Goal: Task Accomplishment & Management: Complete application form

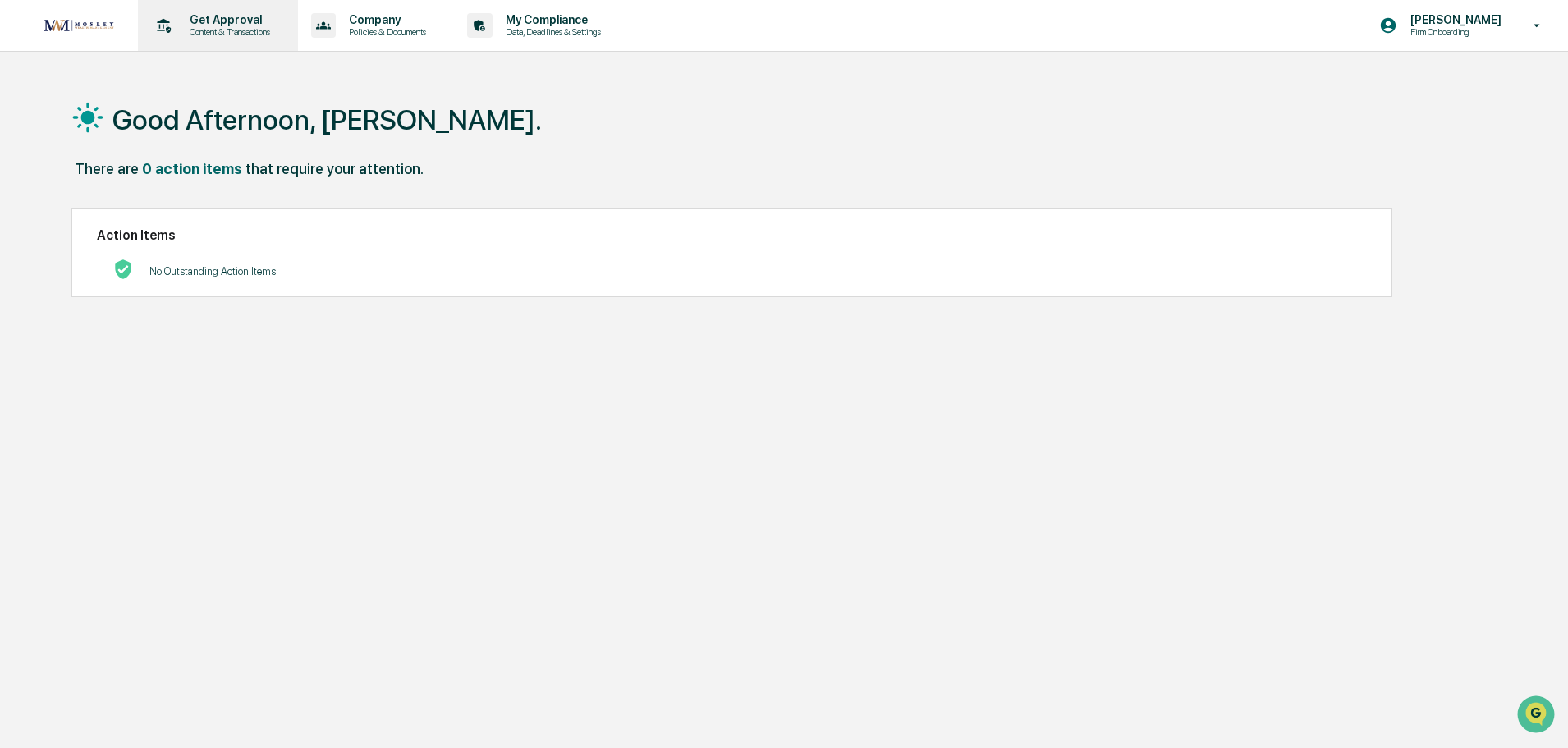
click at [223, 31] on p "Content & Transactions" at bounding box center [227, 32] width 102 height 11
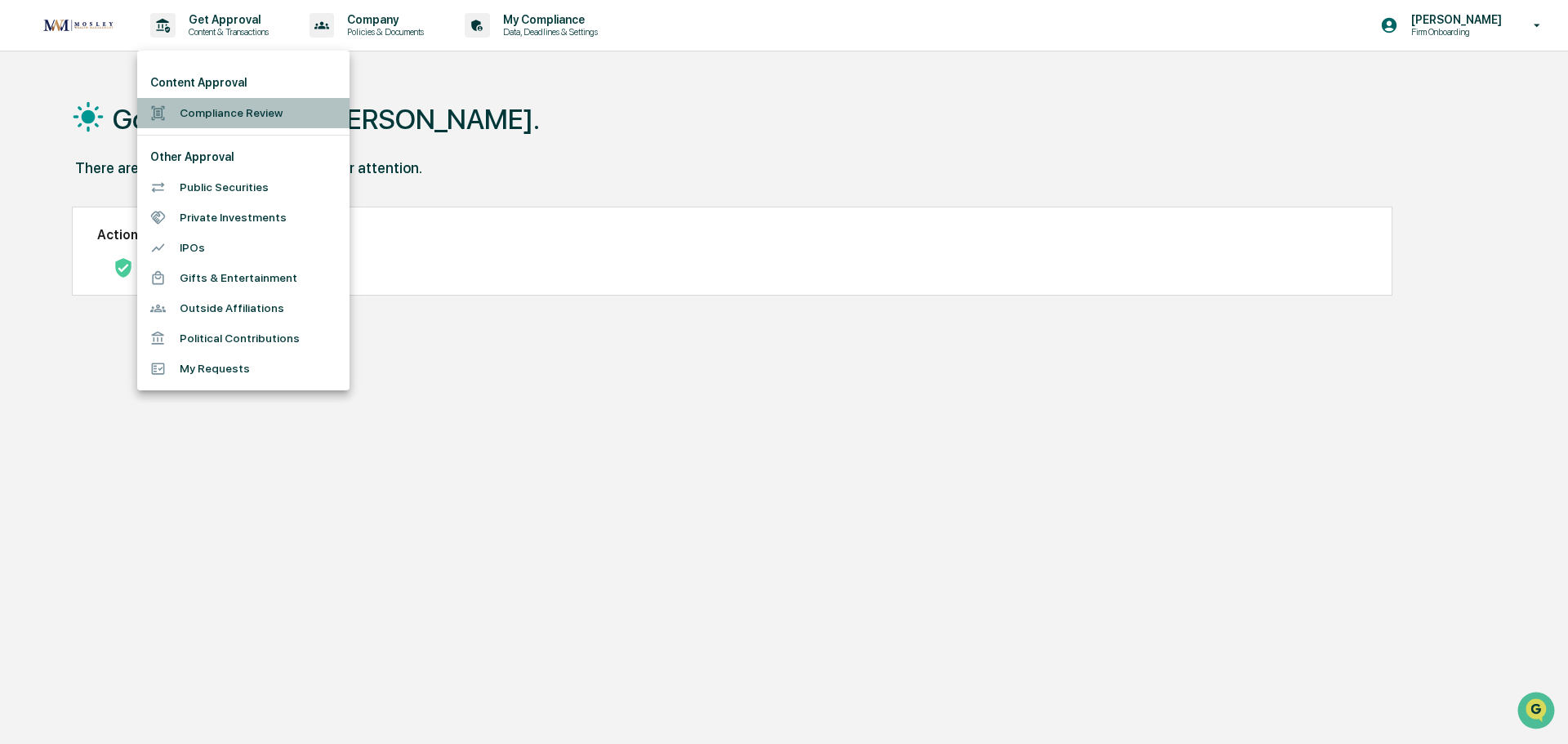
click at [200, 109] on li "Compliance Review" at bounding box center [243, 113] width 212 height 30
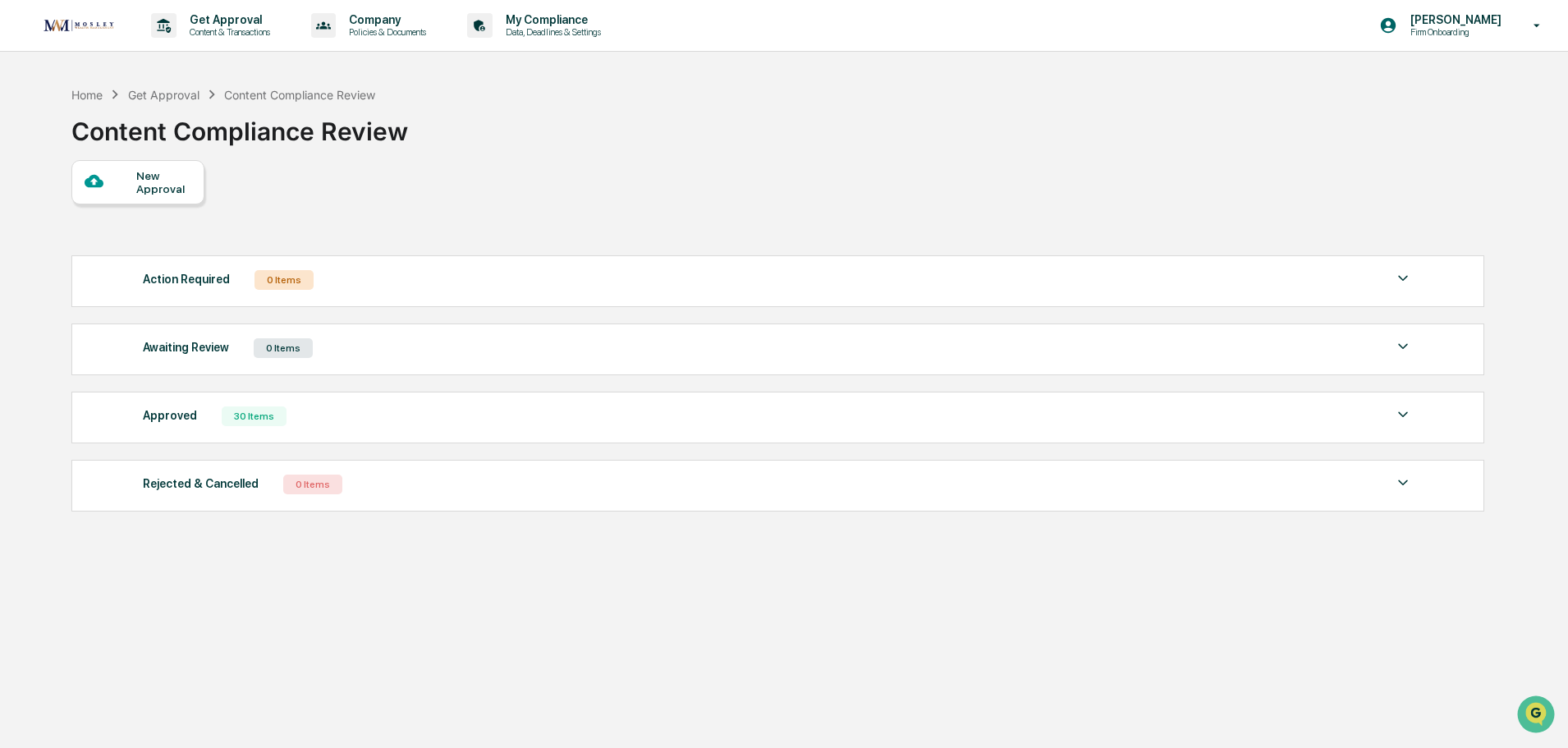
click at [129, 188] on div at bounding box center [110, 181] width 52 height 21
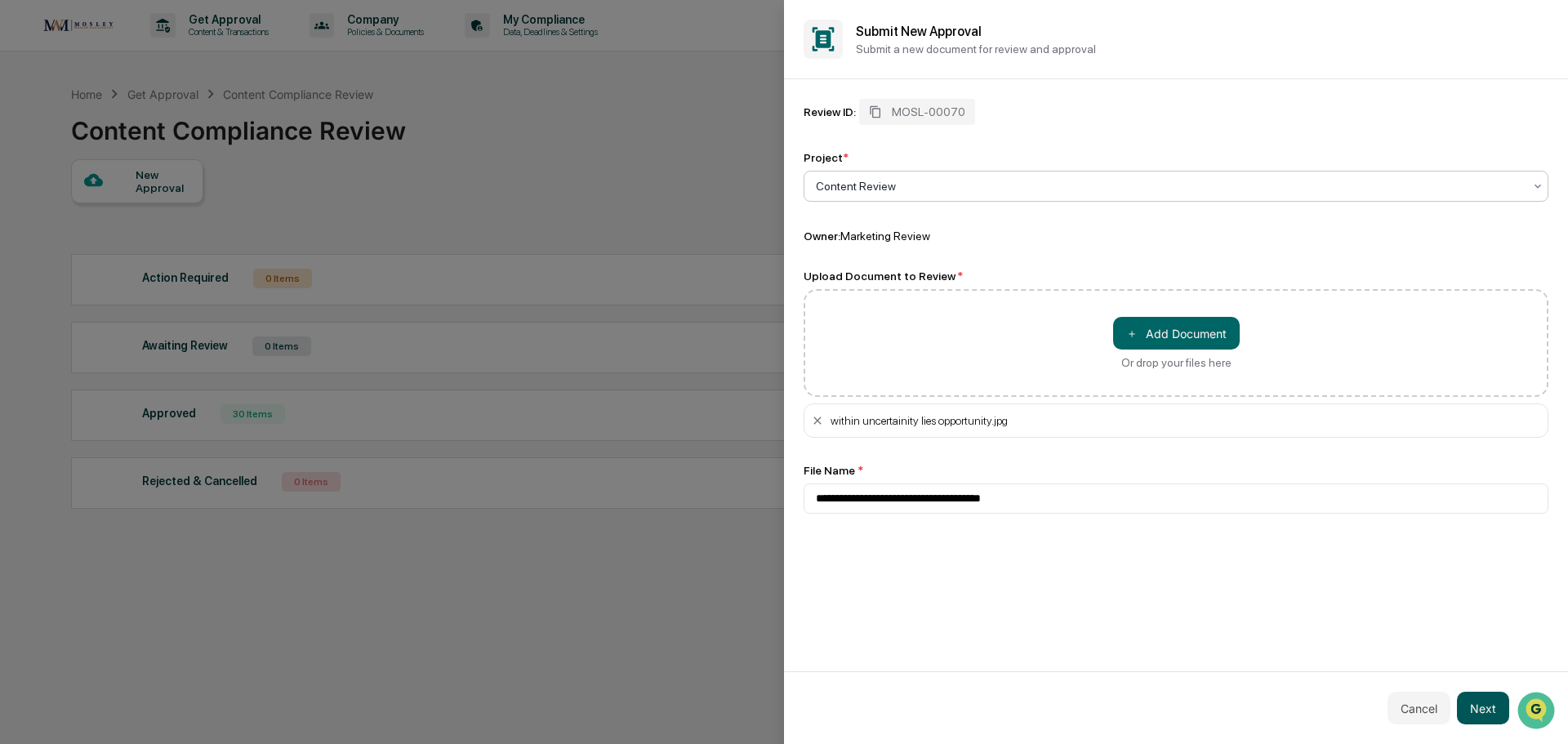
click at [1484, 703] on button "Next" at bounding box center [1483, 708] width 52 height 33
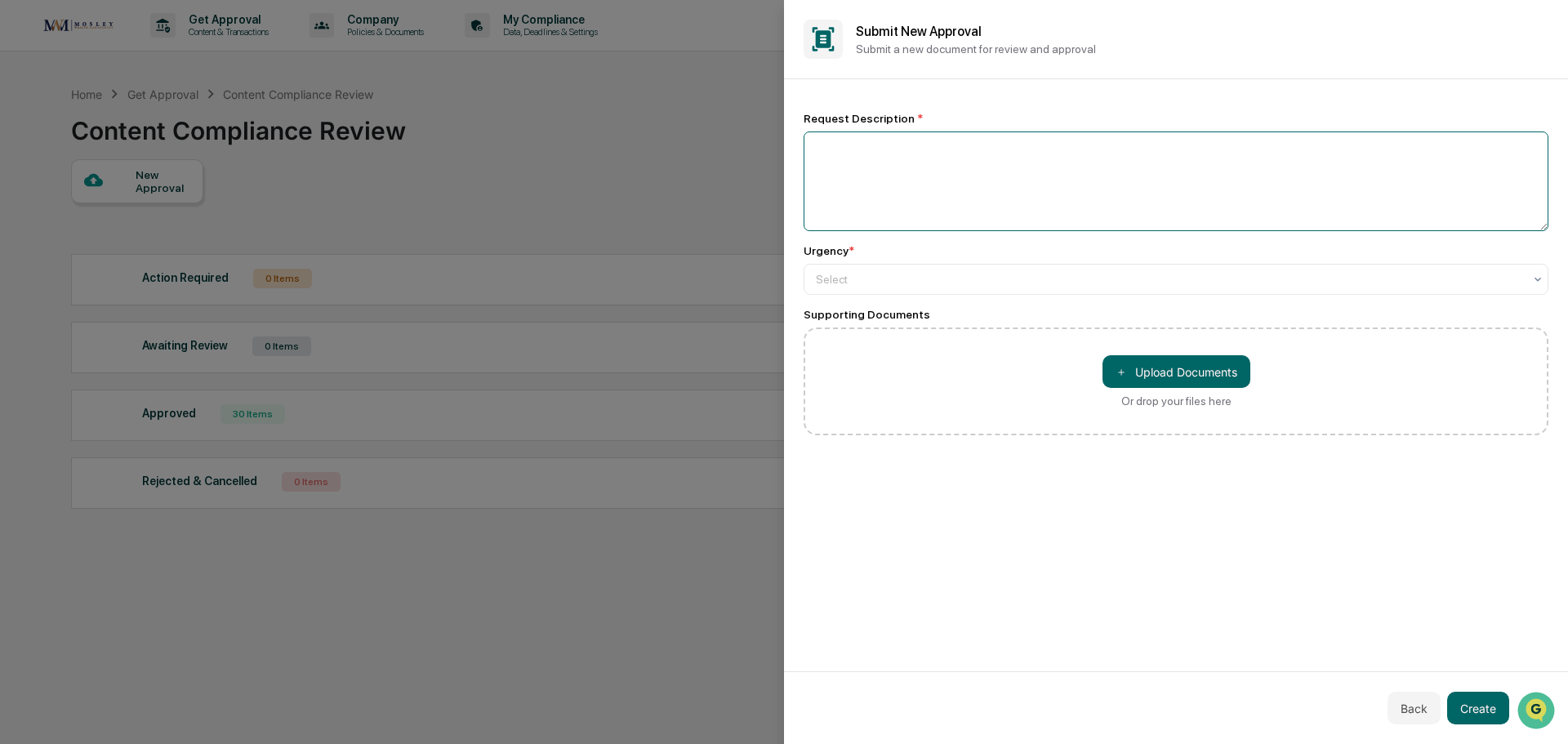
click at [828, 153] on textarea at bounding box center [1176, 181] width 745 height 100
type textarea "*"
type textarea "**********"
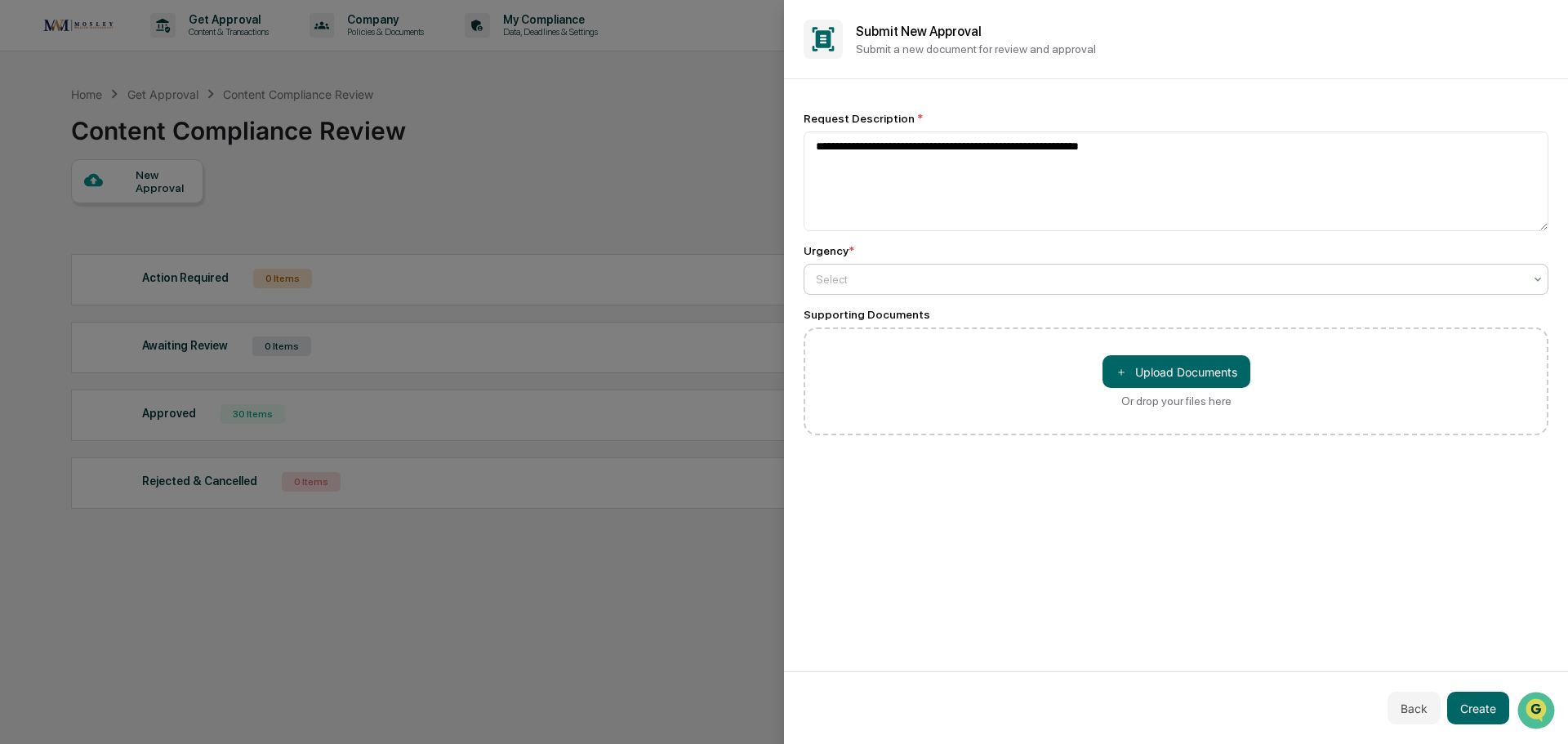
click at [829, 278] on div at bounding box center [1169, 279] width 707 height 16
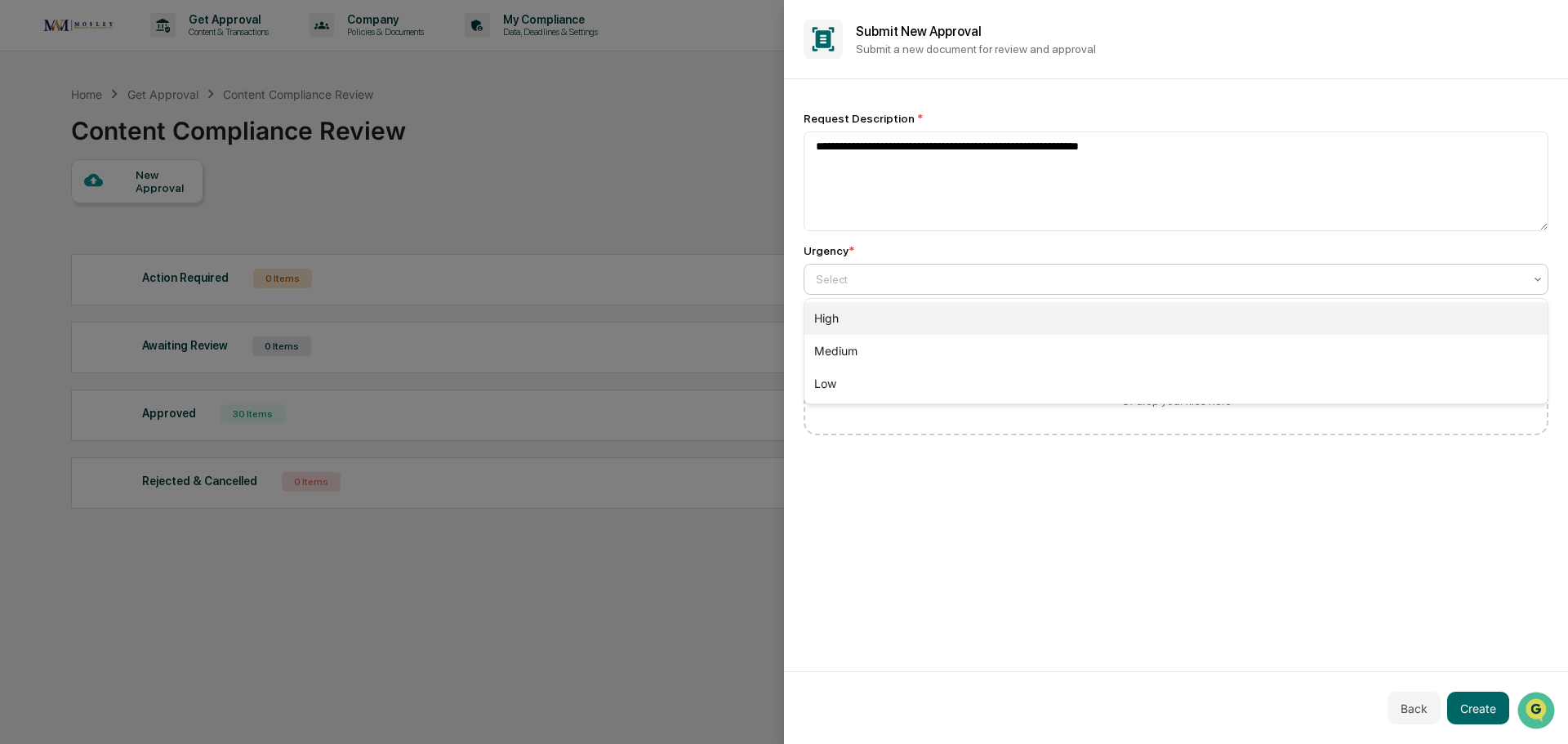
click at [824, 320] on div "High" at bounding box center [1176, 319] width 743 height 33
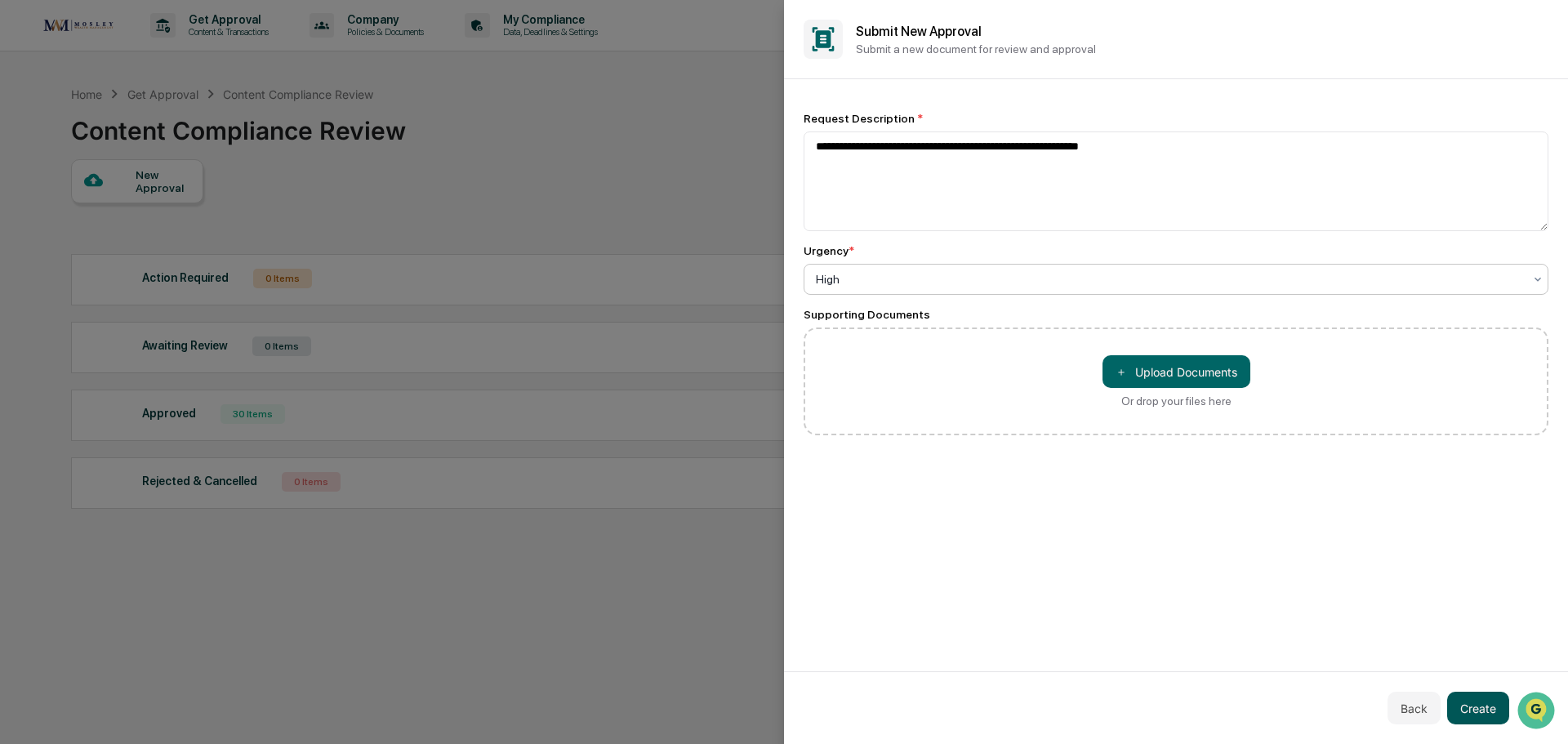
click at [1462, 712] on button "Create" at bounding box center [1478, 708] width 62 height 33
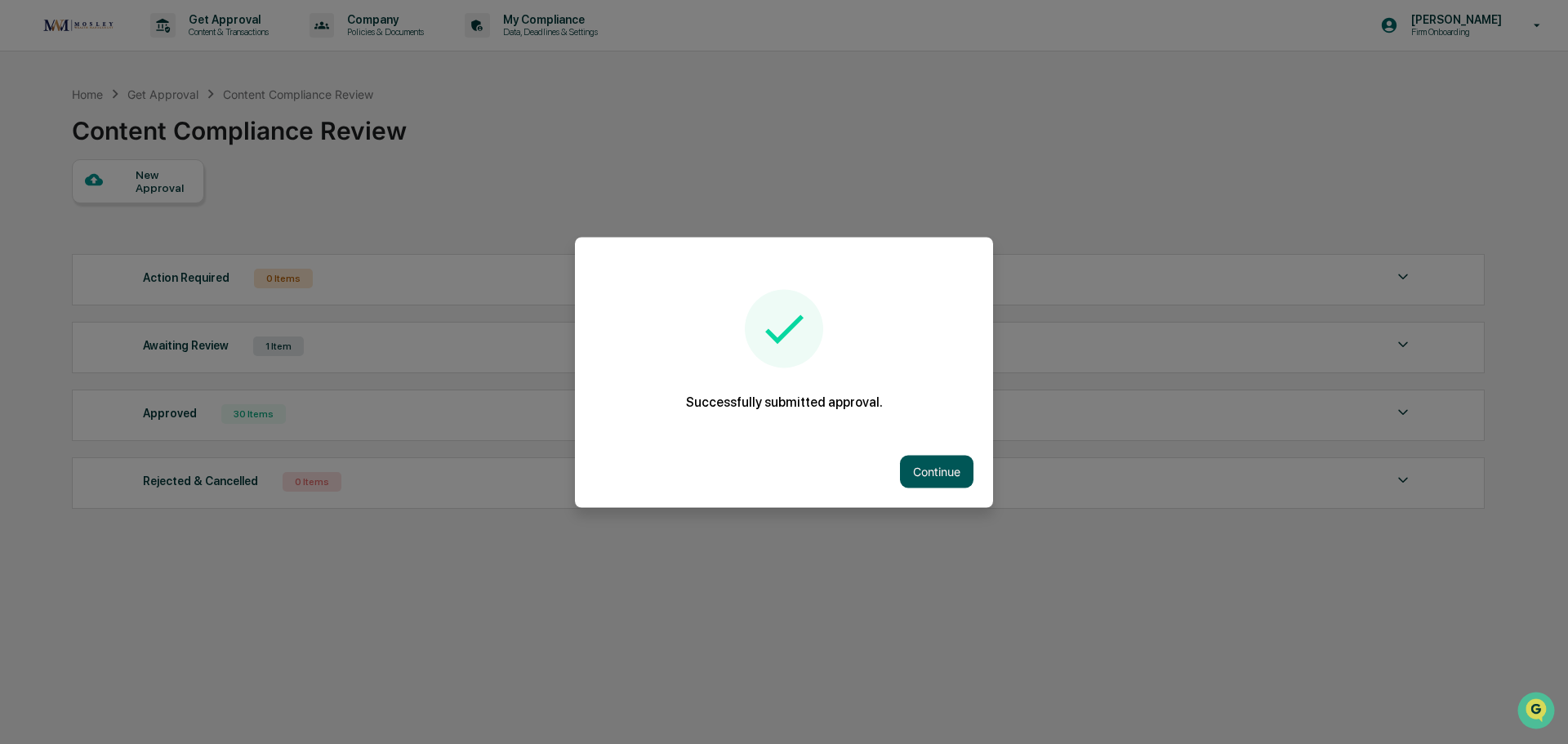
click at [913, 471] on button "Continue" at bounding box center [937, 471] width 74 height 33
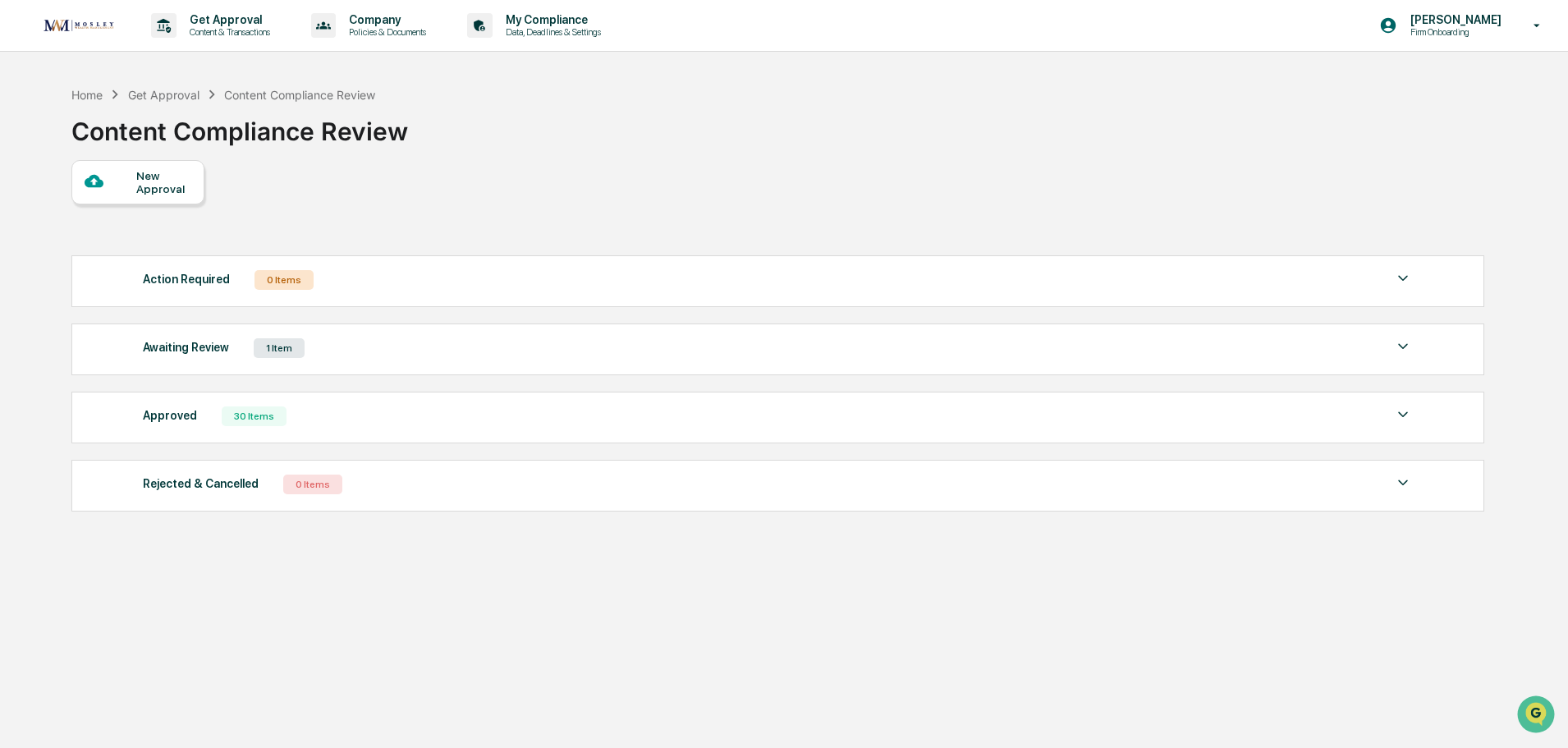
click at [128, 182] on div at bounding box center [110, 181] width 52 height 21
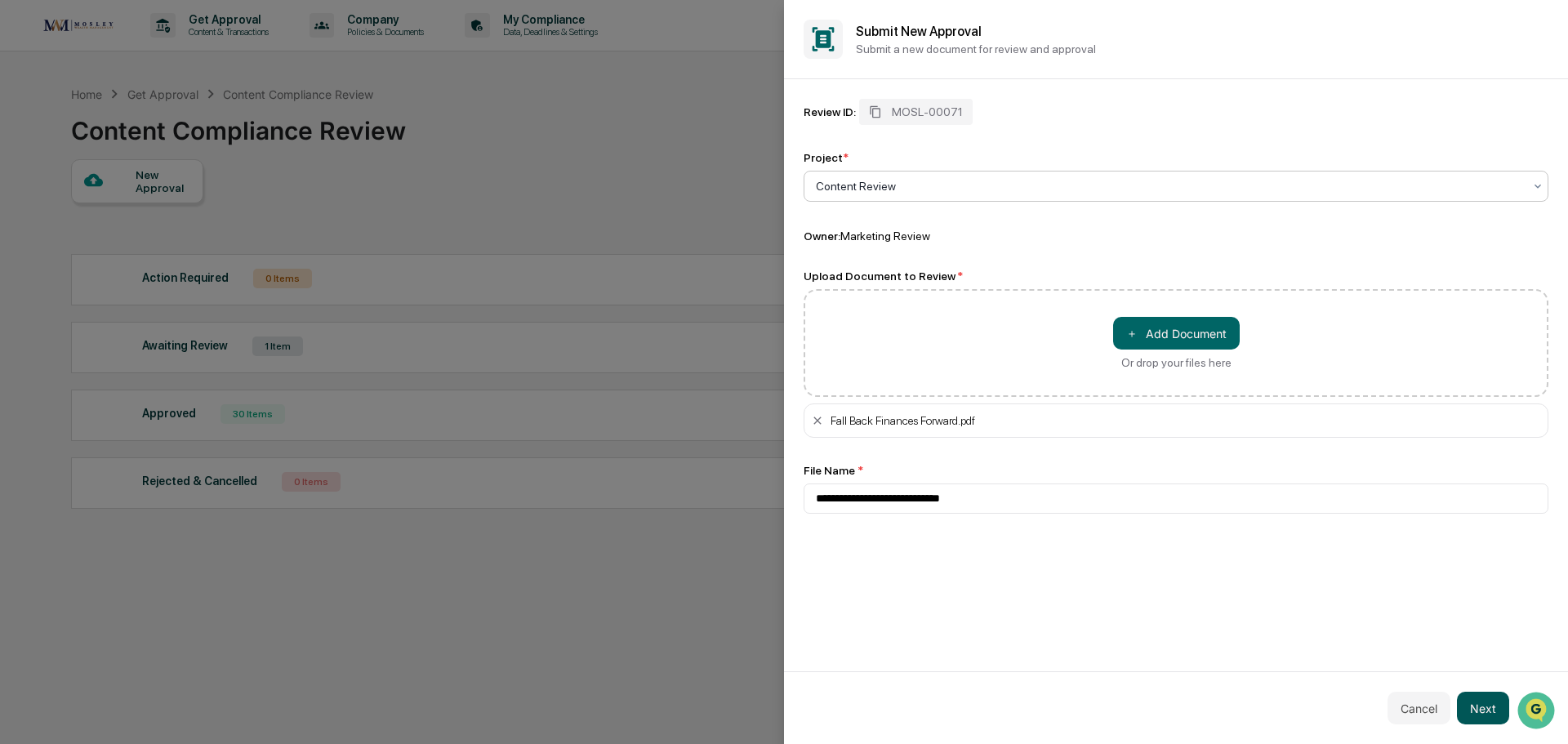
click at [1483, 716] on button "Next" at bounding box center [1483, 708] width 52 height 33
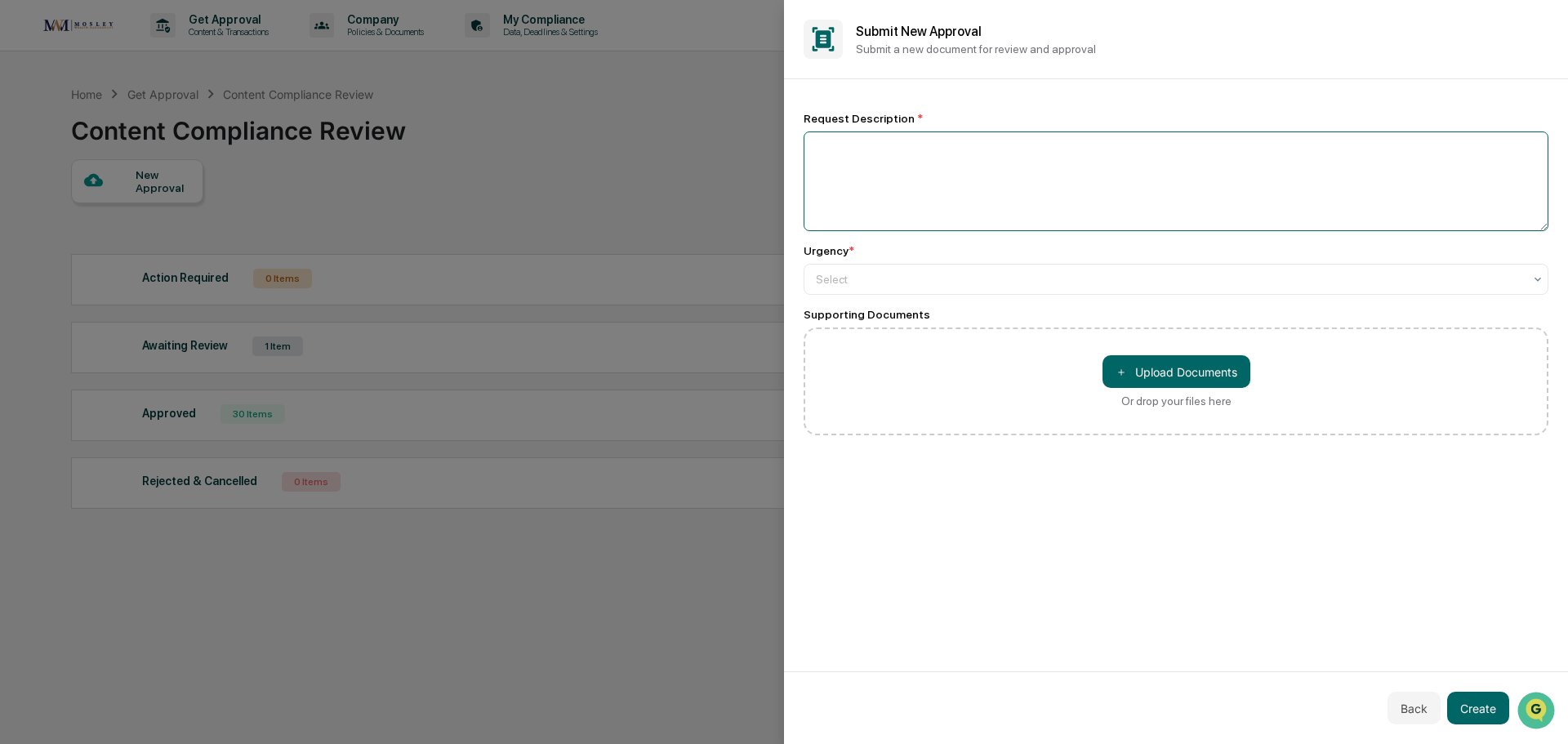
click at [848, 163] on textarea at bounding box center [1176, 181] width 745 height 100
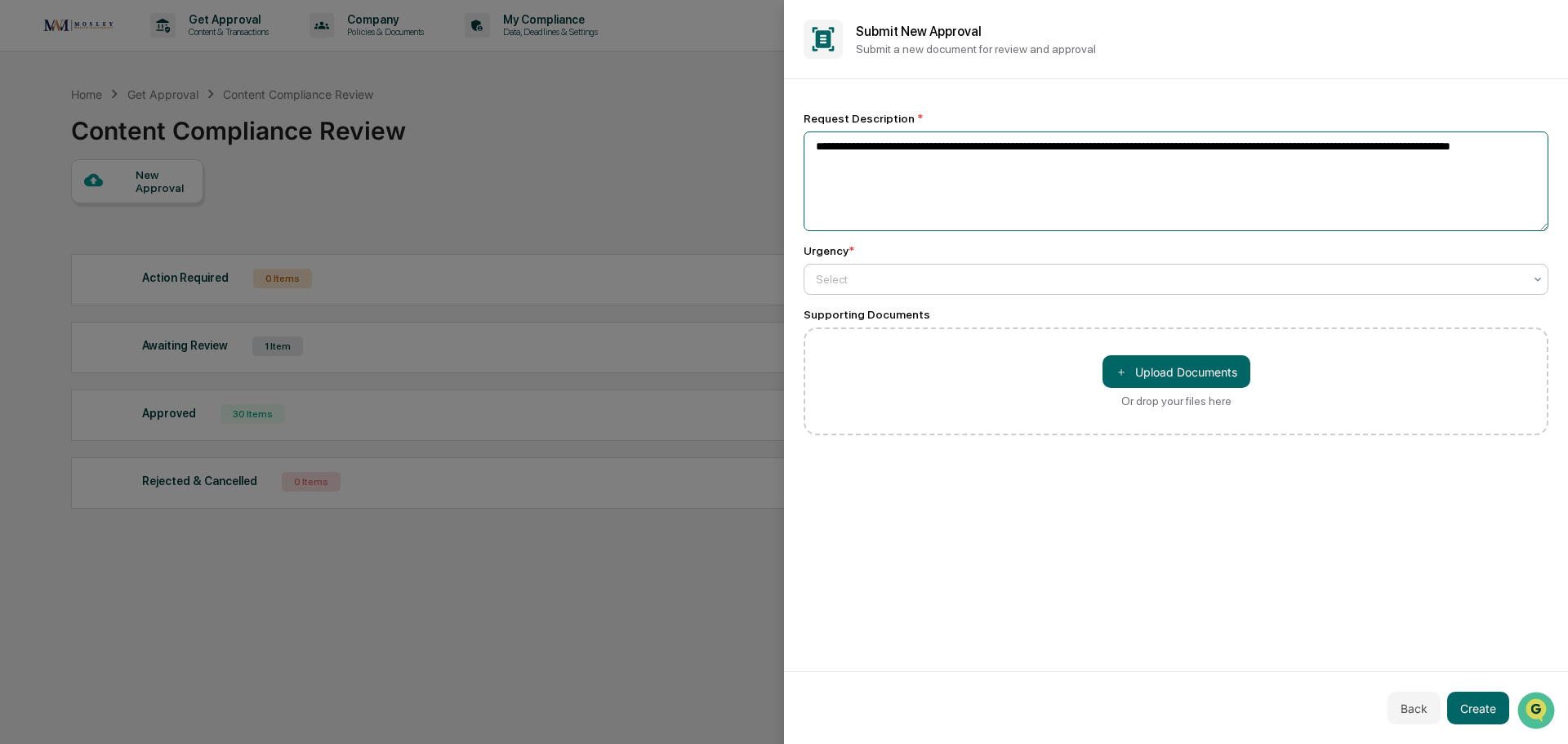
type textarea "**********"
click at [822, 278] on div at bounding box center [1169, 279] width 707 height 16
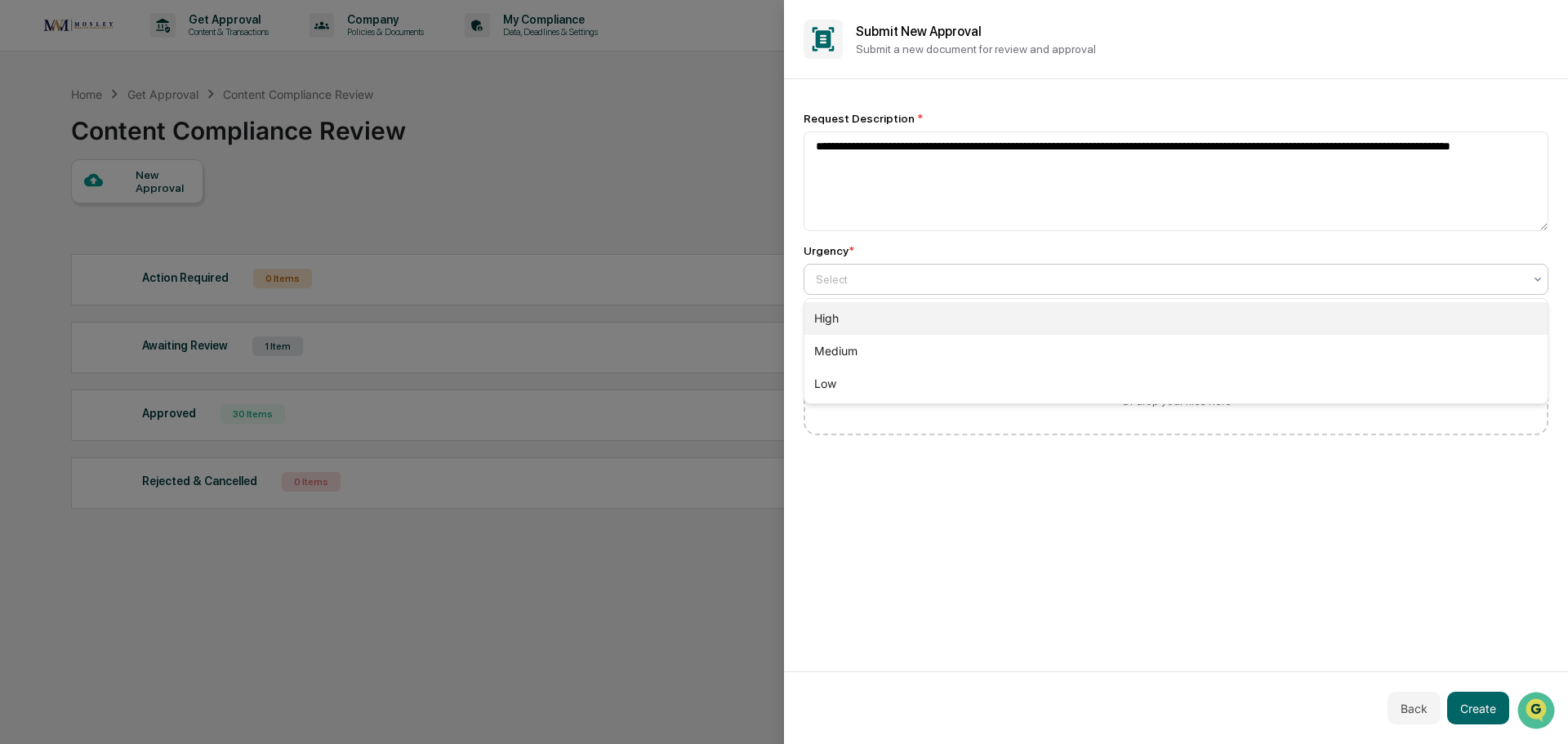
click at [818, 320] on div "High" at bounding box center [1176, 319] width 743 height 33
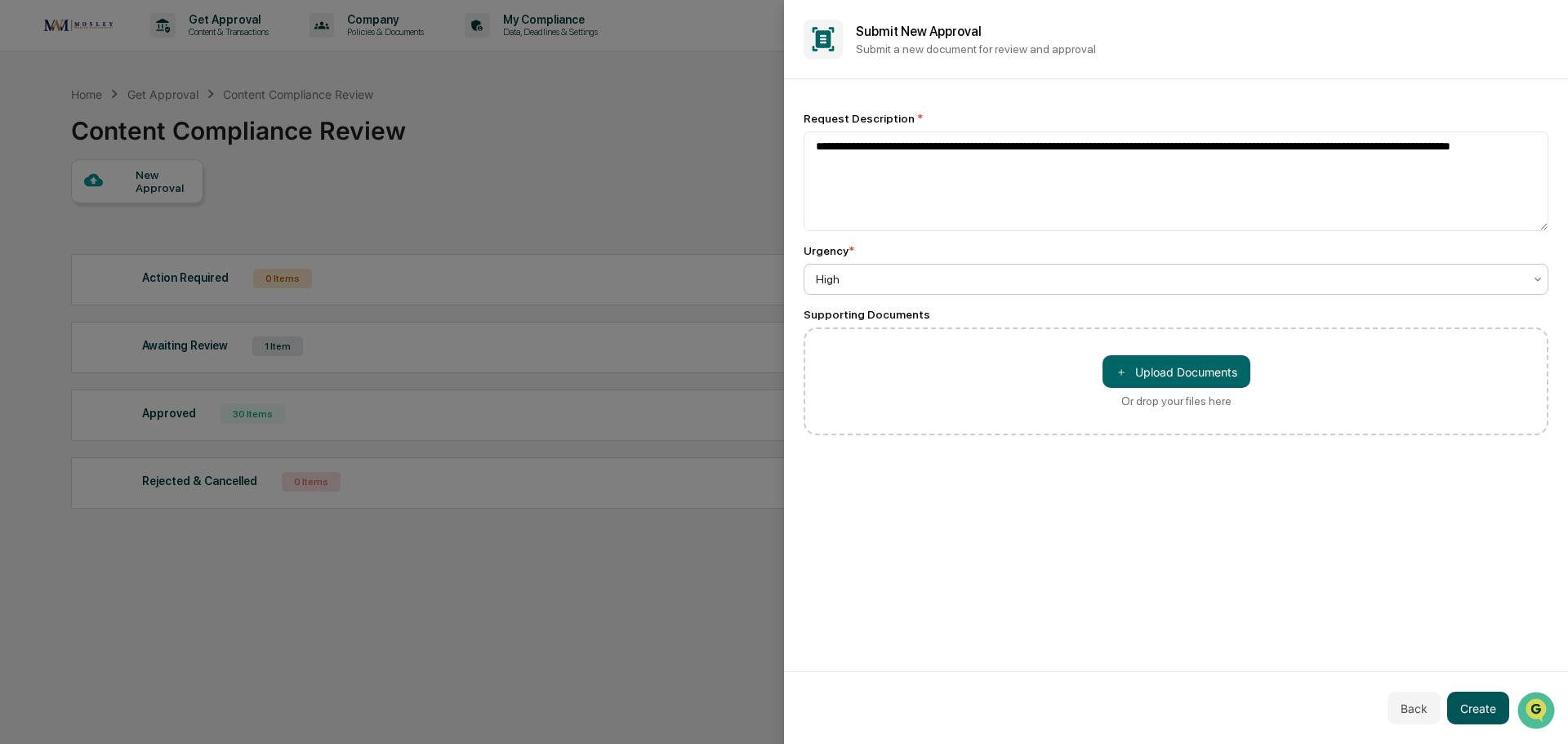
click at [1489, 708] on button "Create" at bounding box center [1478, 708] width 62 height 33
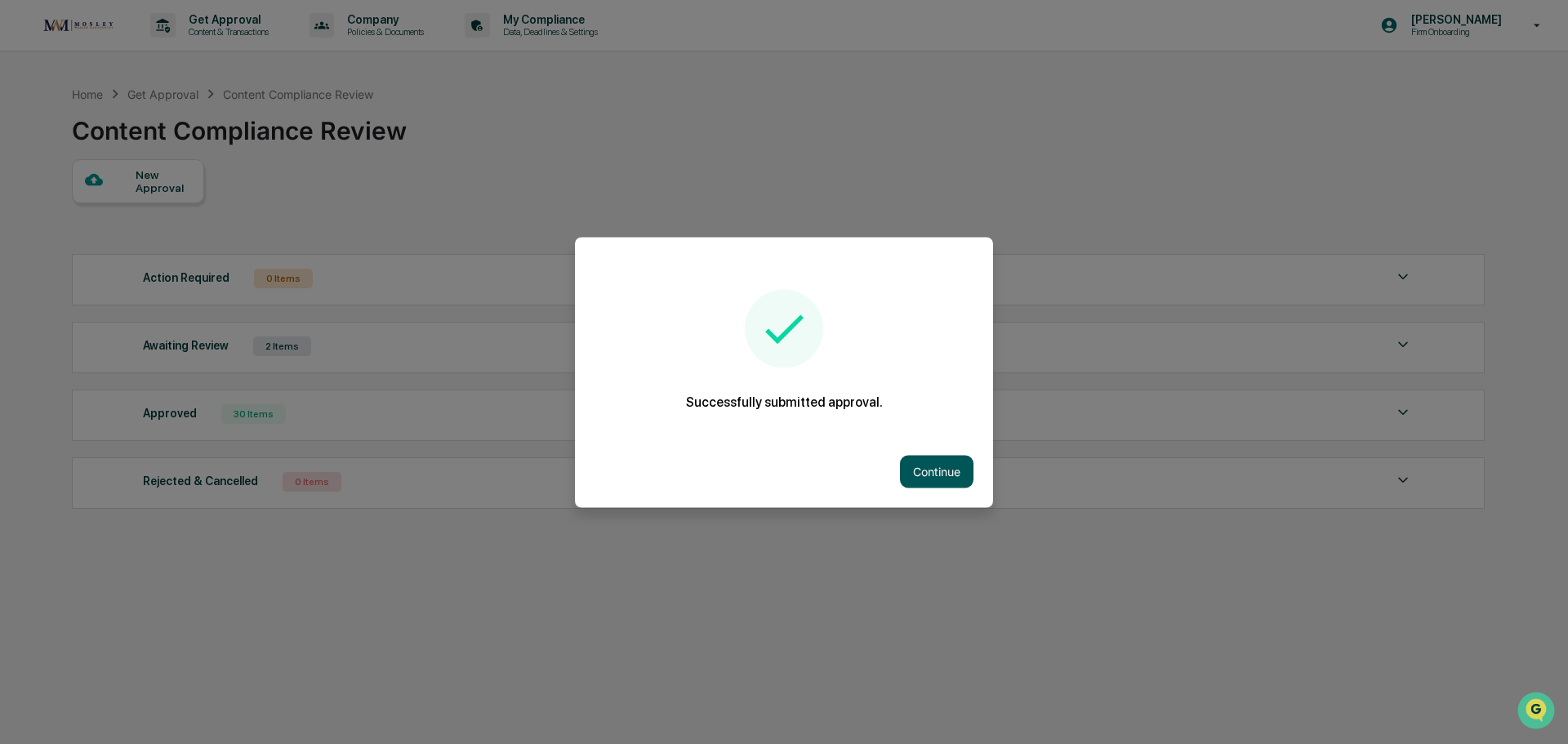
click at [950, 464] on button "Continue" at bounding box center [937, 471] width 74 height 33
